Goal: Task Accomplishment & Management: Use online tool/utility

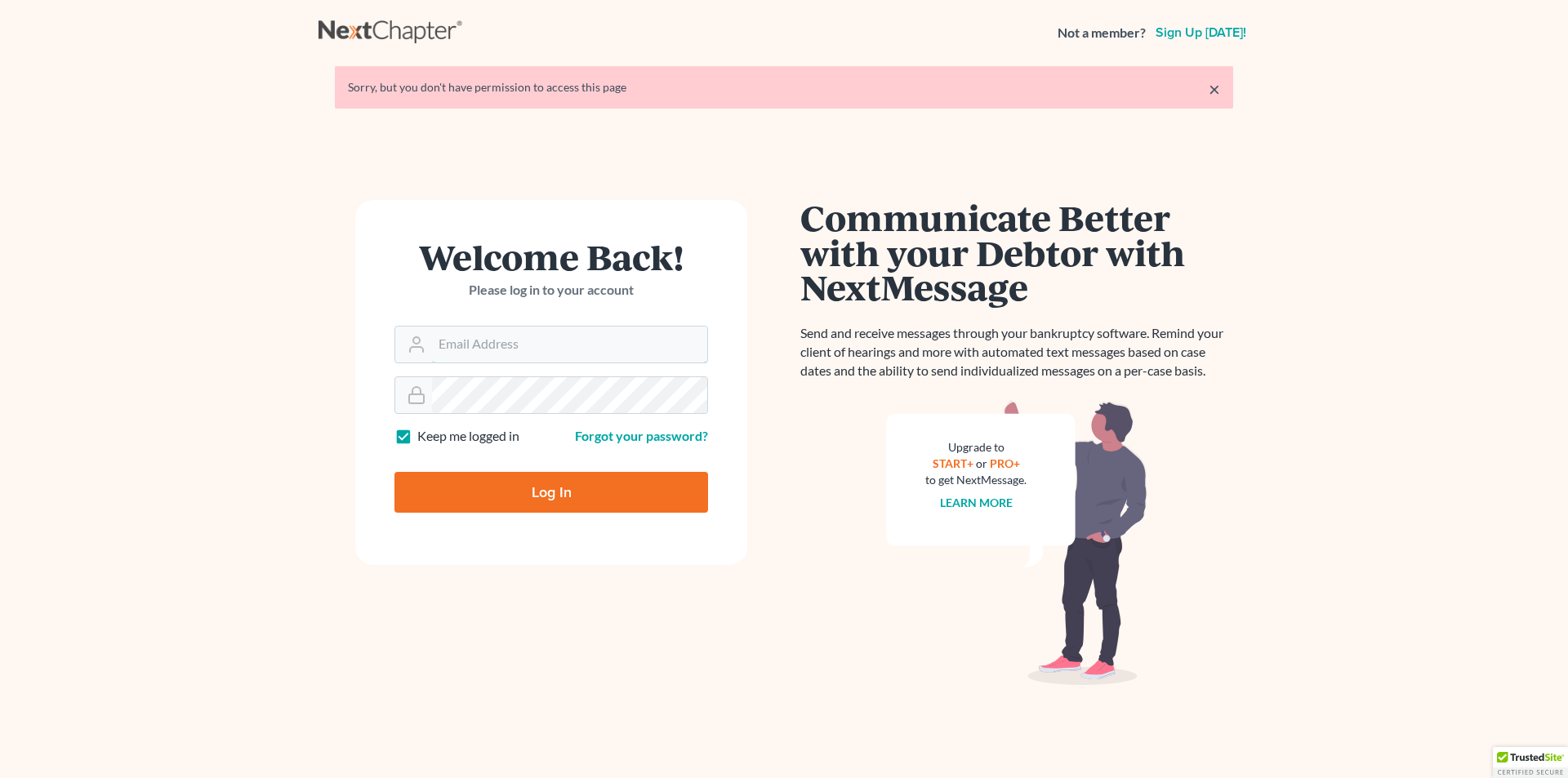
type input "[PERSON_NAME][EMAIL_ADDRESS][DOMAIN_NAME]"
click at [555, 497] on input "Log In" at bounding box center [551, 492] width 313 height 41
type input "Thinking..."
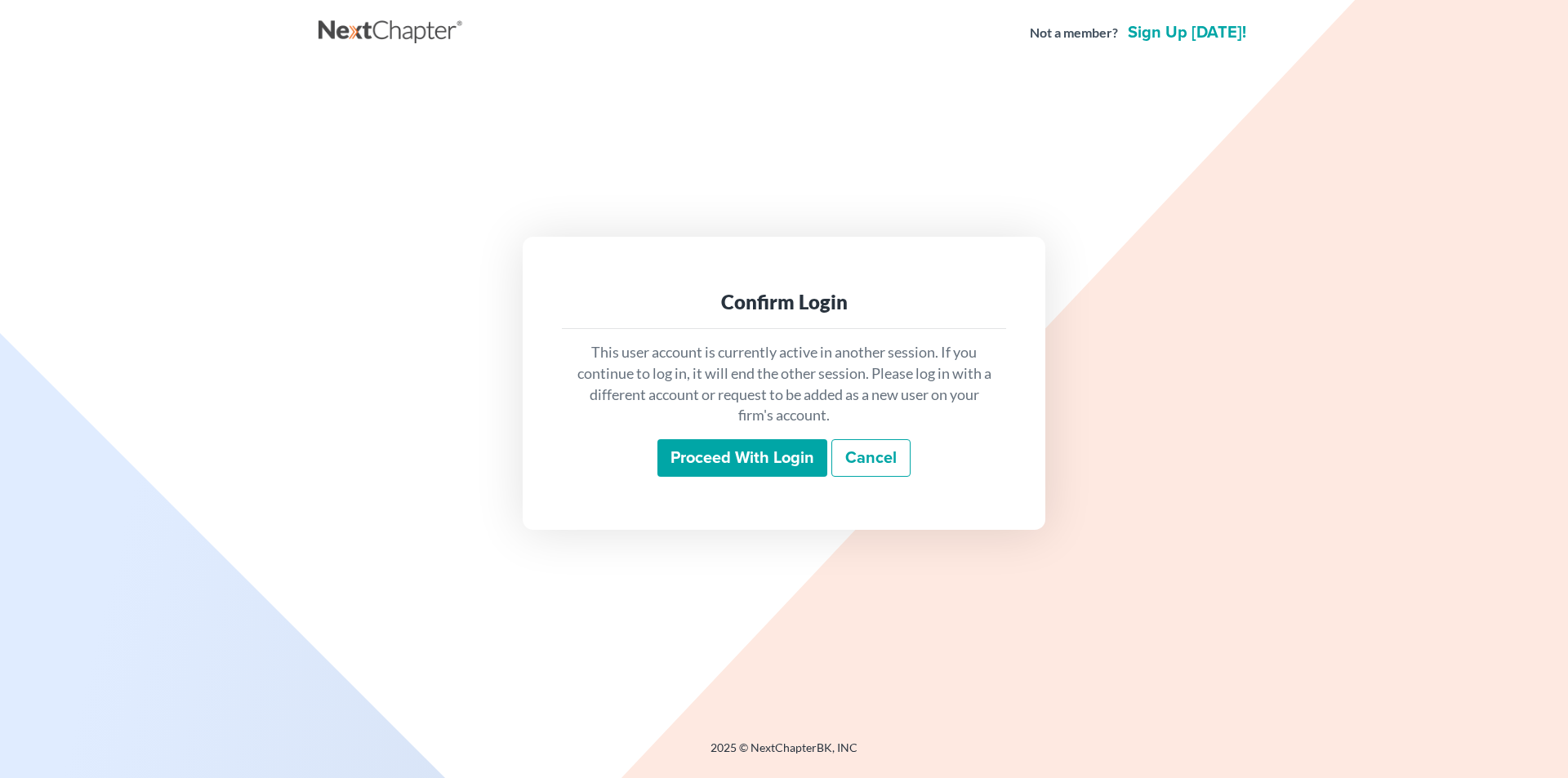
click at [731, 452] on input "Proceed with login" at bounding box center [742, 457] width 169 height 37
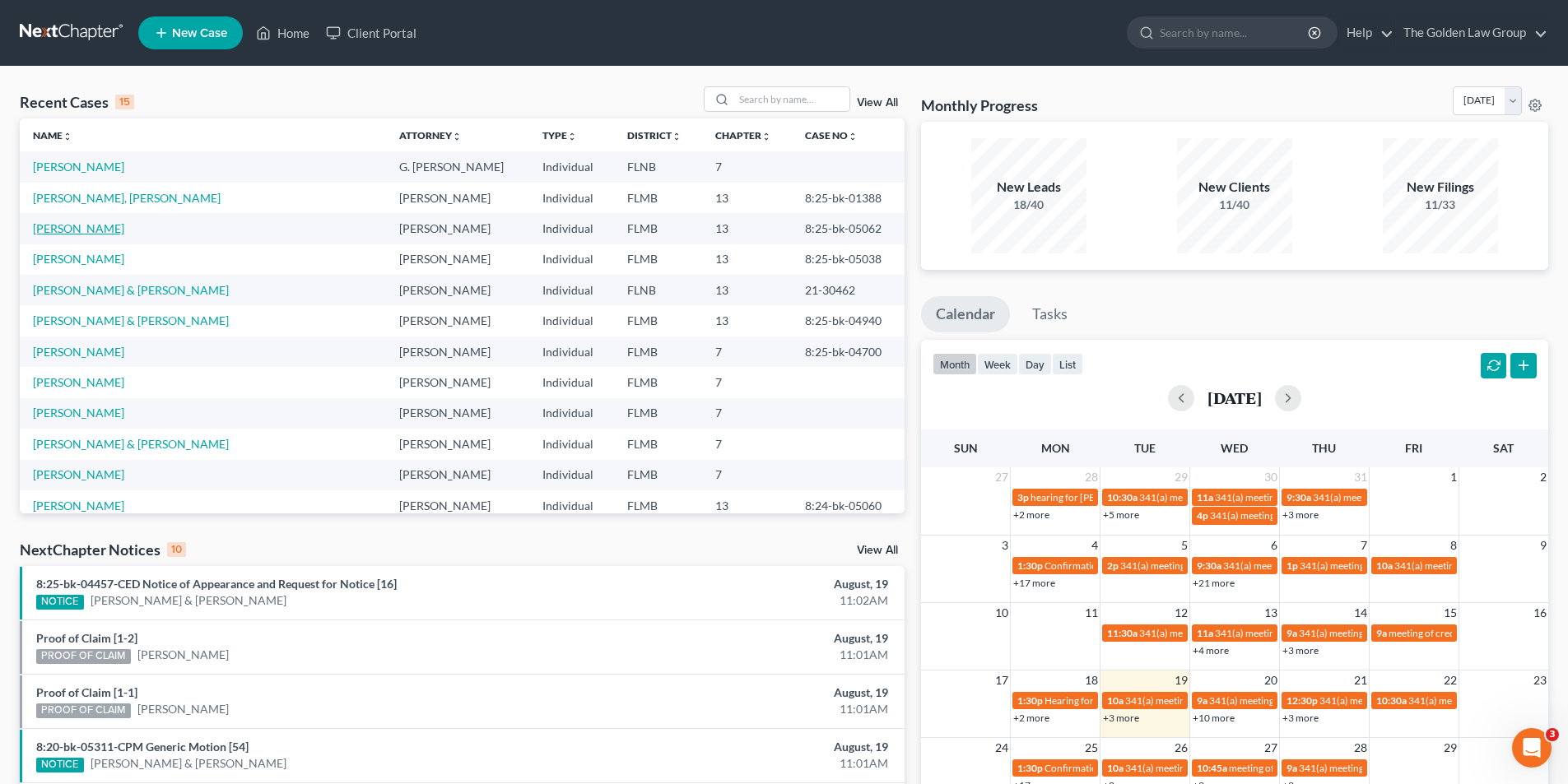
click at [73, 226] on link "Holcomb, Julie" at bounding box center [78, 228] width 91 height 14
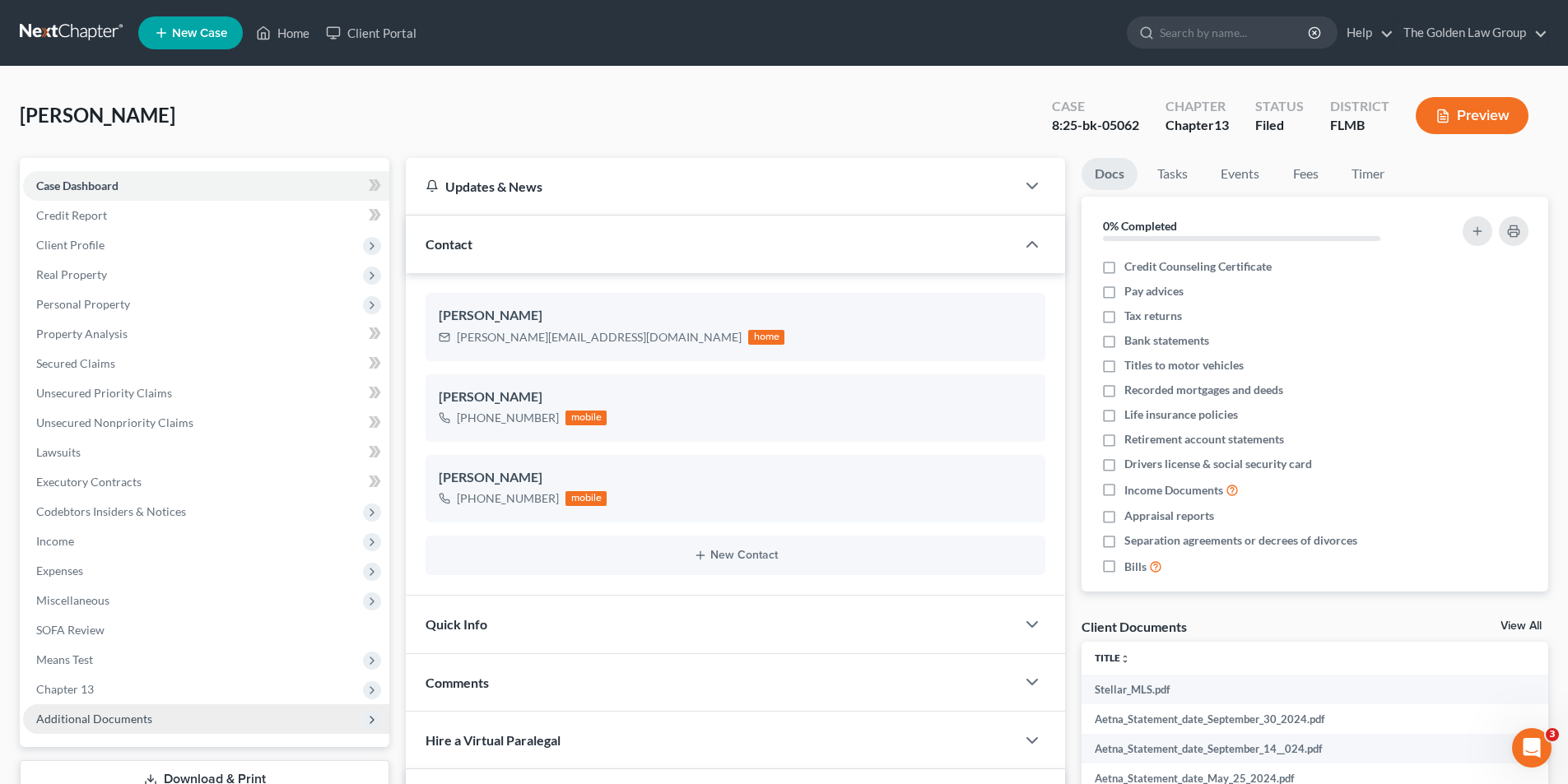
click at [115, 718] on span "Additional Documents" at bounding box center [94, 718] width 116 height 14
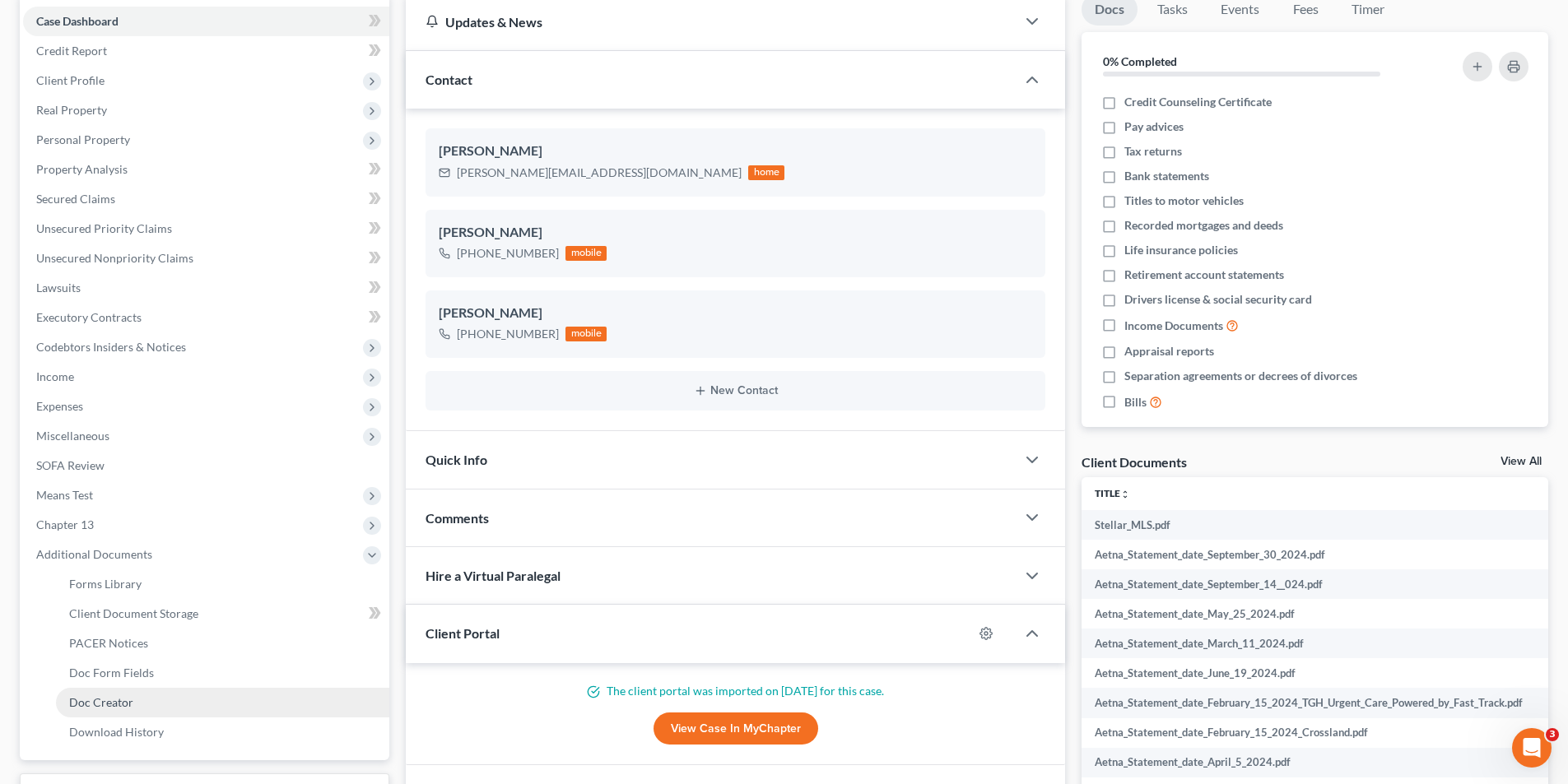
scroll to position [247, 0]
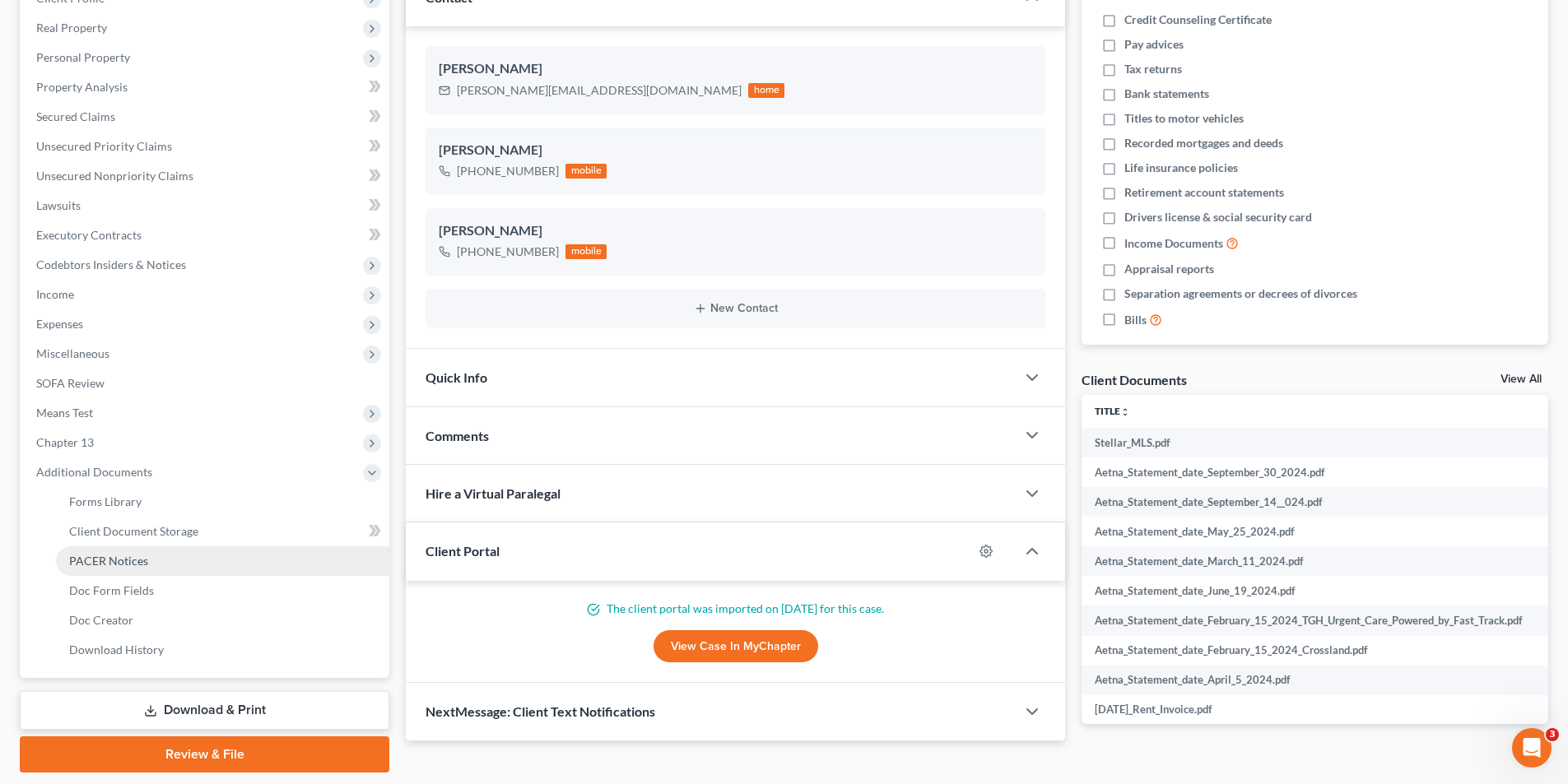
click at [123, 557] on span "PACER Notices" at bounding box center [108, 560] width 79 height 14
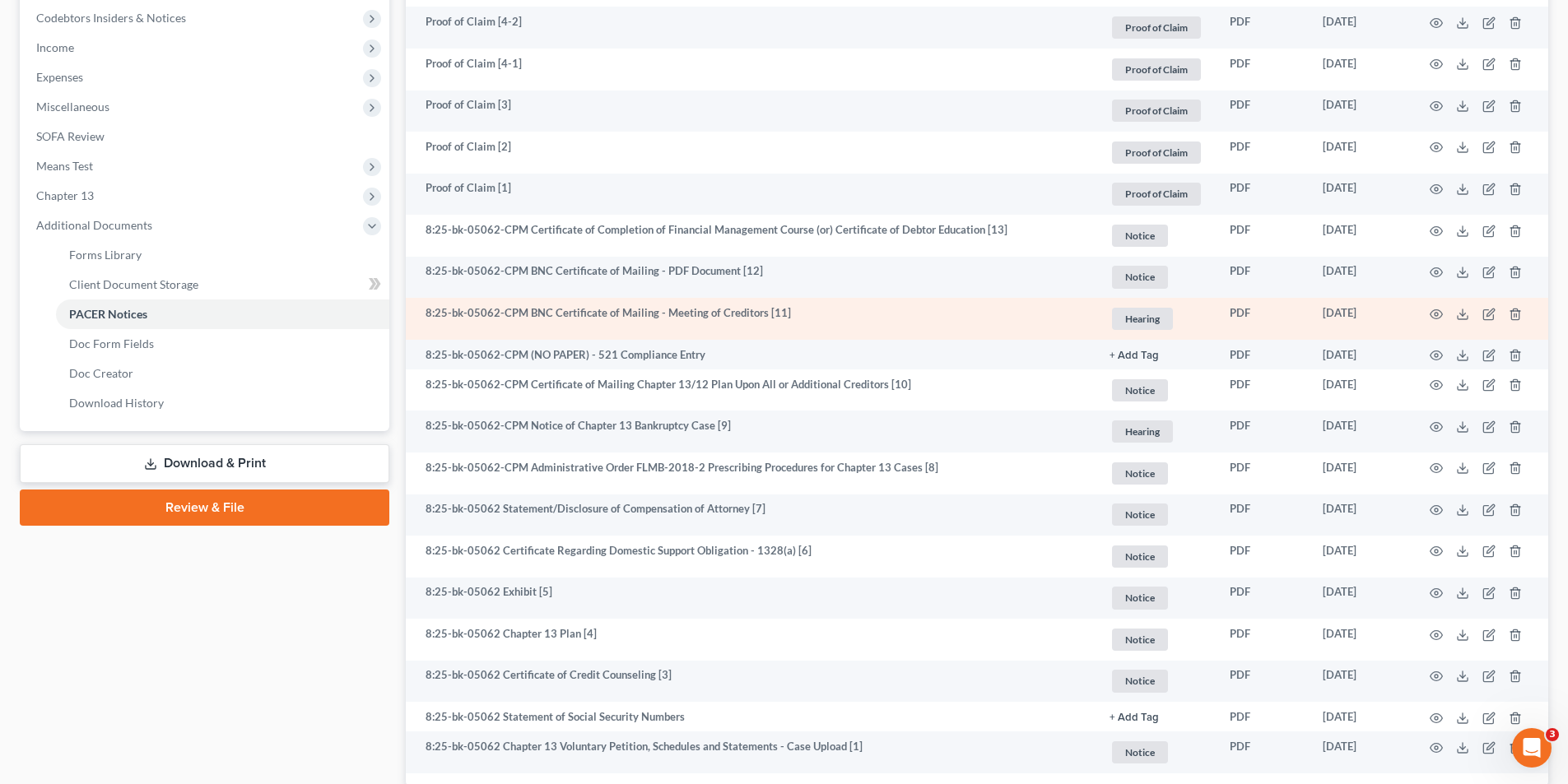
scroll to position [611, 0]
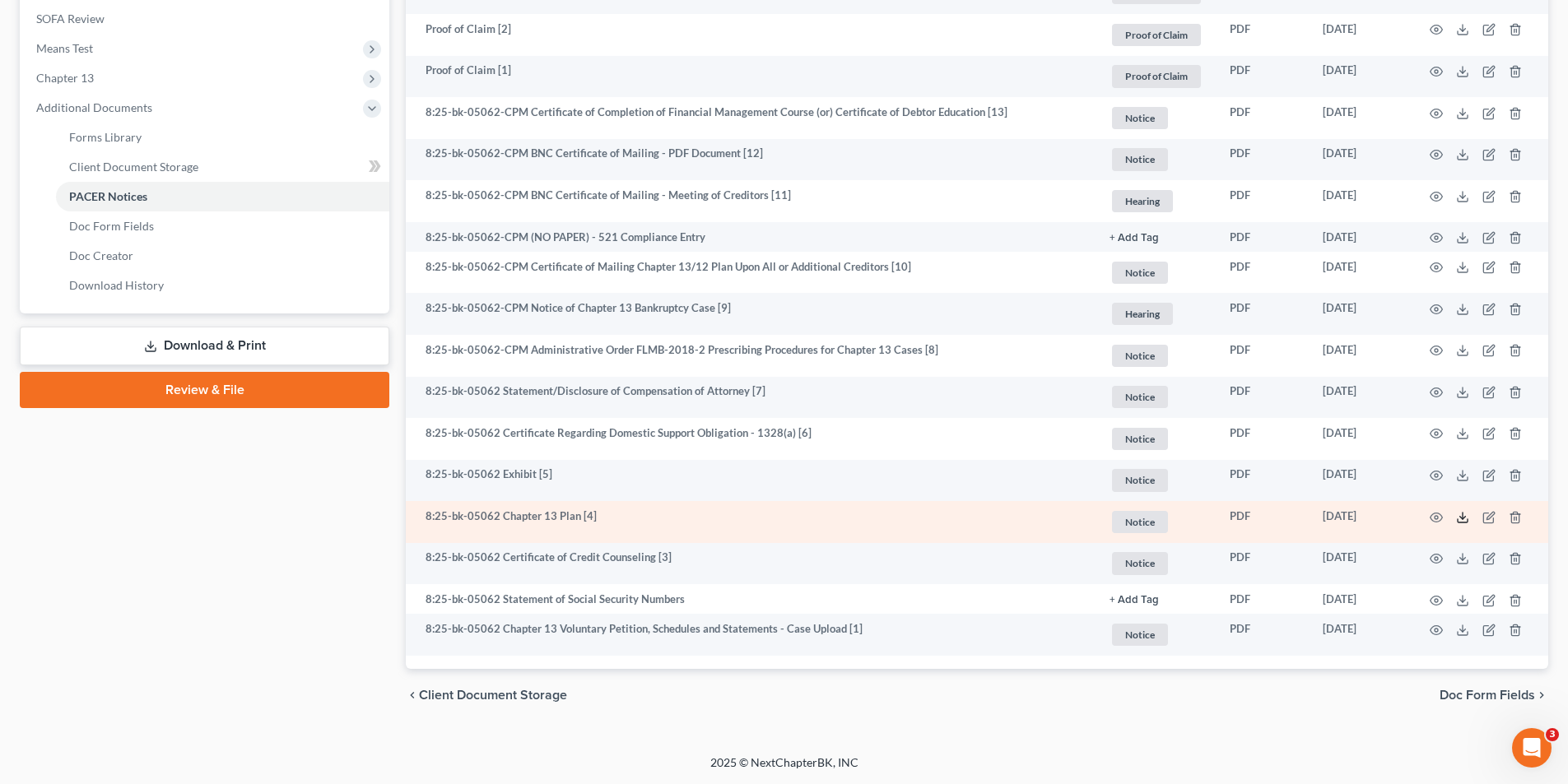
click at [1461, 517] on polyline at bounding box center [1463, 517] width 6 height 3
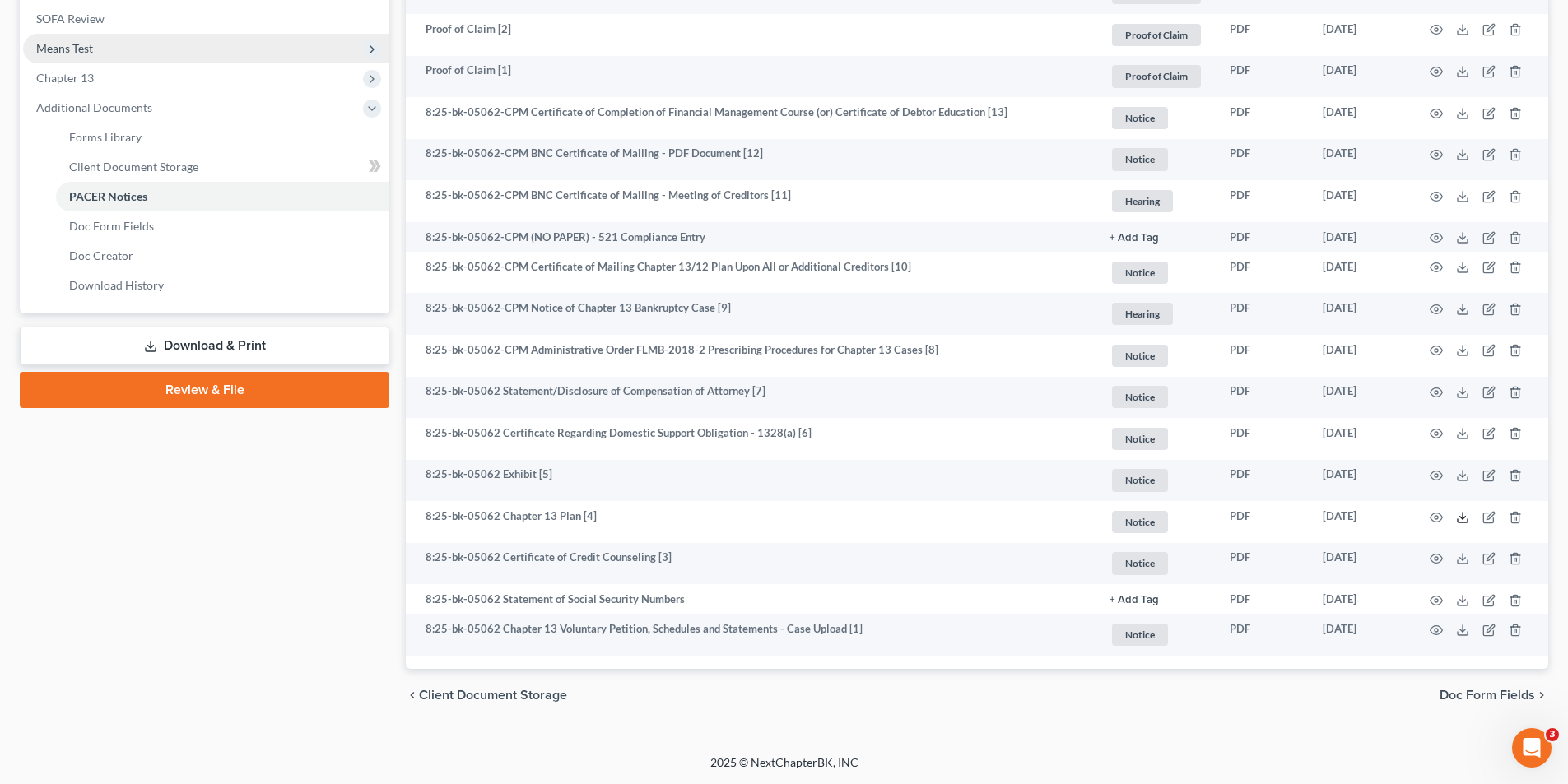
scroll to position [447, 0]
